Goal: Task Accomplishment & Management: Manage account settings

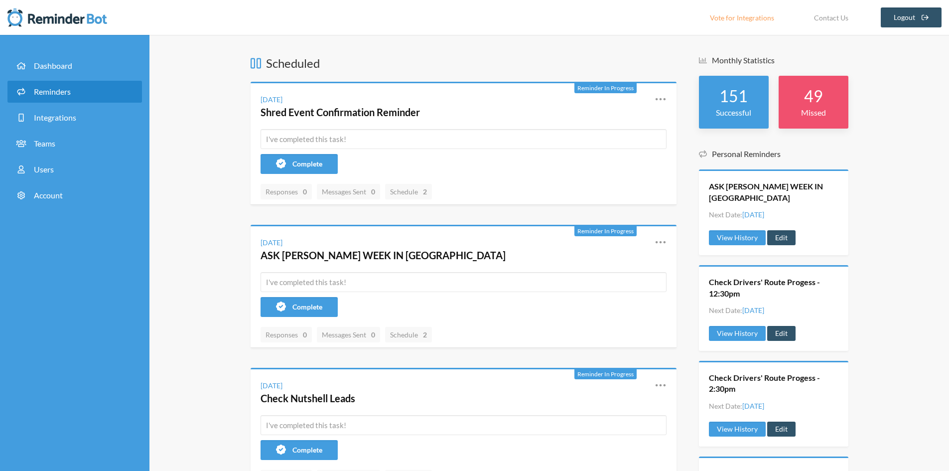
click at [46, 91] on span "Reminders" at bounding box center [52, 91] width 37 height 9
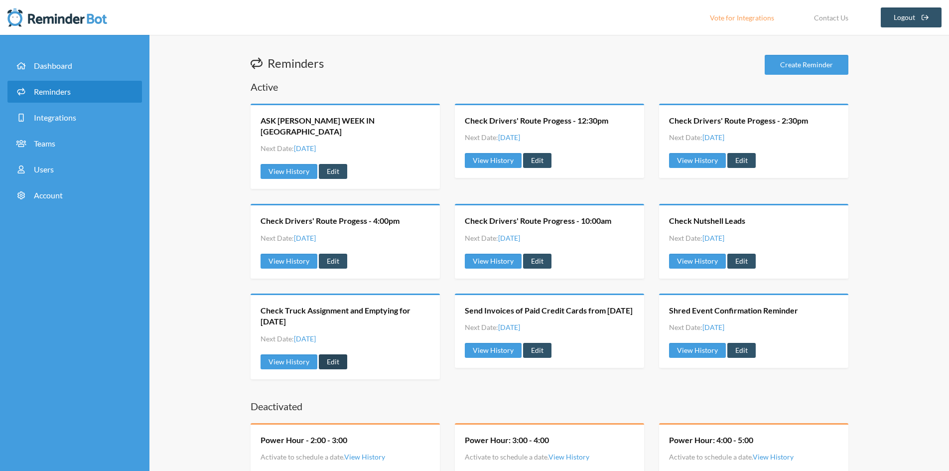
click at [323, 354] on link "Edit" at bounding box center [333, 361] width 28 height 15
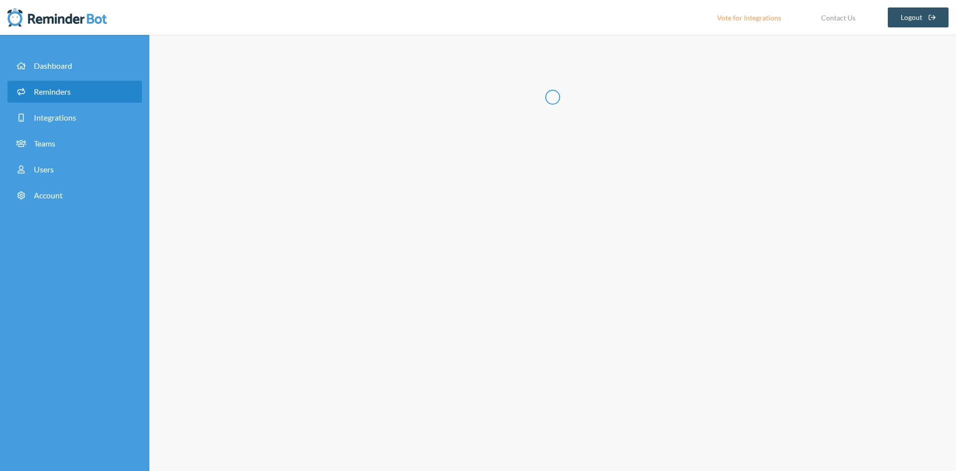
type input "Check Truck Assignment and Emptying for [DATE]"
checkbox input "true"
select select "15:00:00"
select select "16:00:00"
select select "15:45:00"
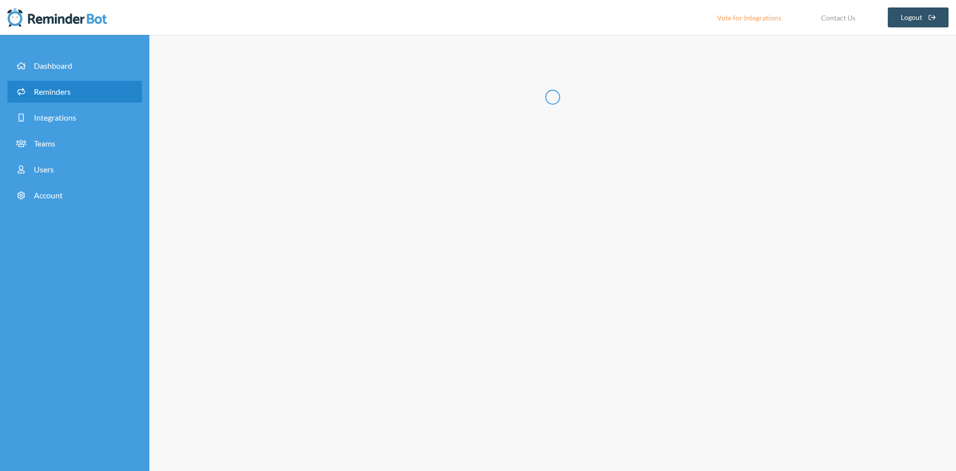
select select "16:30:00"
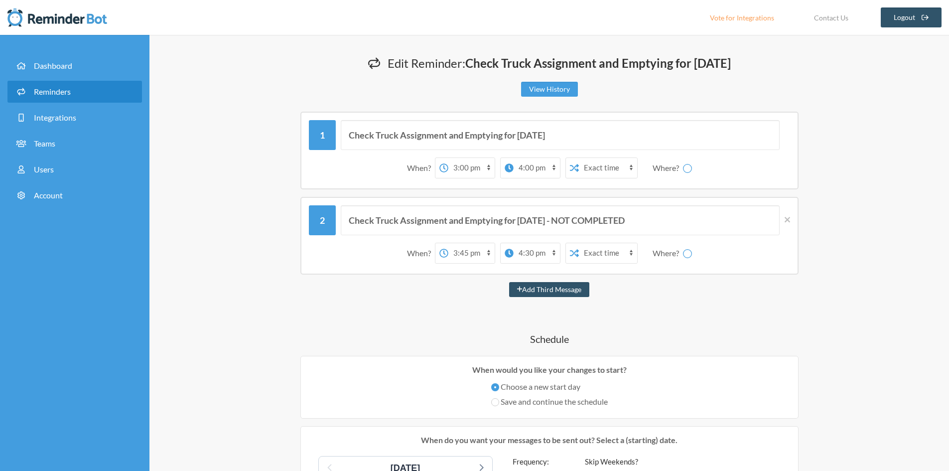
select select "C05RYMUVD41"
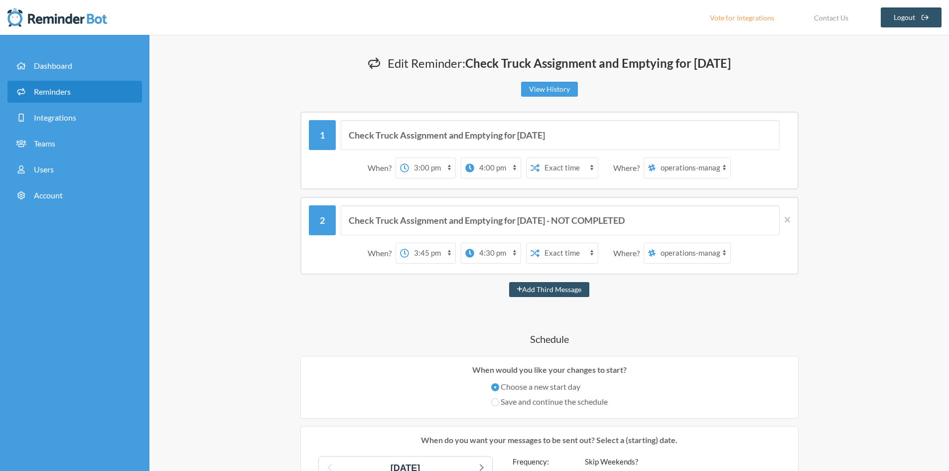
click at [723, 166] on select "shred-ace-resources-page recycling-tickets-and-weights operations-manager (priv…" at bounding box center [692, 168] width 75 height 20
